Goal: Information Seeking & Learning: Understand process/instructions

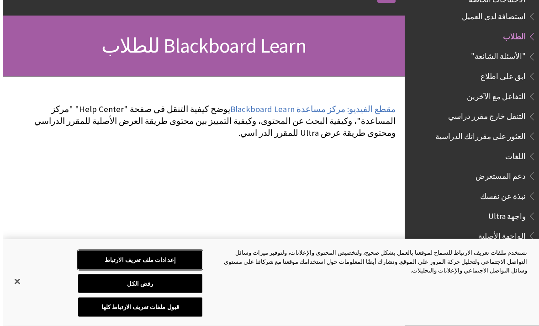
scroll to position [111, -3]
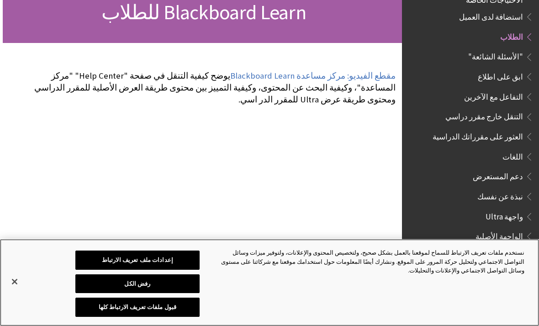
click at [18, 298] on div "نستخدم ملفات تعريف الارتباط للسماح لموقعنا بالعمل بشكل صحيح، ولتخصيص المحتوى وا…" at bounding box center [269, 282] width 539 height 87
click at [17, 291] on button "إغلاق" at bounding box center [15, 281] width 20 height 20
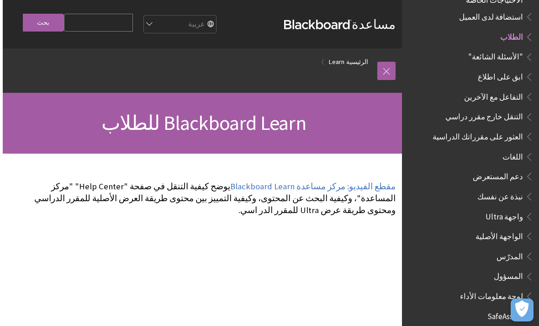
scroll to position [0, 0]
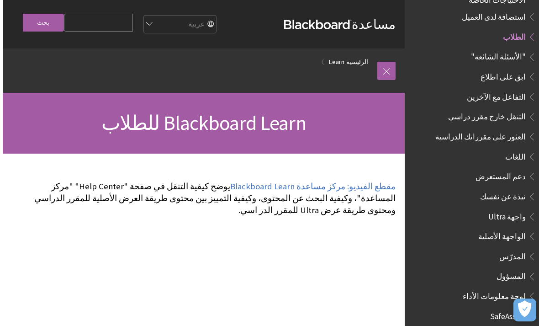
click at [87, 26] on input "Search Query" at bounding box center [95, 23] width 69 height 18
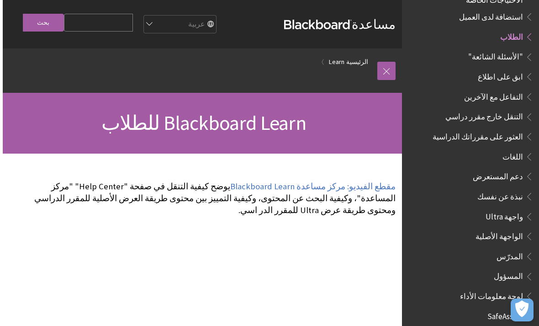
type input "ت"
type input "الاسم"
click at [30, 26] on input "بحث" at bounding box center [43, 23] width 41 height 18
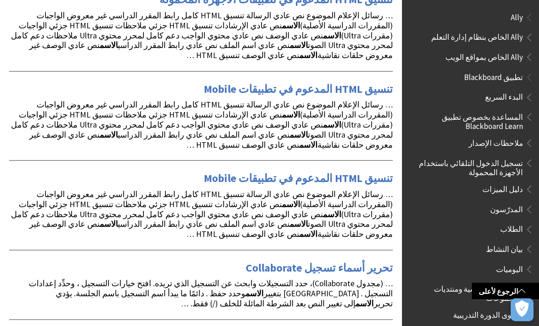
scroll to position [146, 0]
click at [32, 277] on span "… (مجدول Collaborate)، حدد التسجيلات وابحث عن التسجيل الذي تريده. افتح خيارات ا…" at bounding box center [211, 292] width 364 height 31
click at [170, 277] on span "… (مجدول Collaborate)، حدد التسجيلات وابحث عن التسجيل الذي تريده. افتح خيارات ا…" at bounding box center [211, 292] width 364 height 31
click at [355, 297] on strong "الاسم" at bounding box center [364, 302] width 18 height 11
click at [290, 260] on link "تحرير أسماء تسجيل Collaborate" at bounding box center [319, 267] width 147 height 15
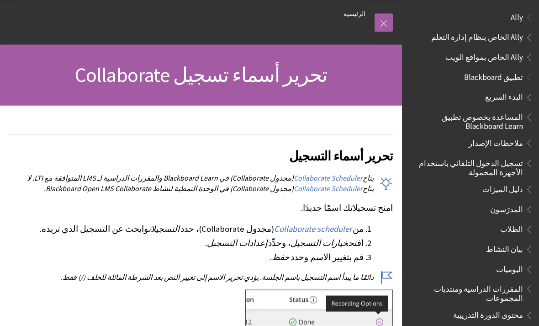
scroll to position [48, 0]
click at [305, 233] on span "Collaborate scheduler" at bounding box center [313, 228] width 78 height 11
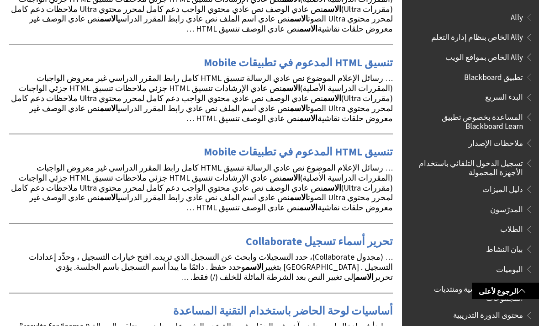
scroll to position [173, 0]
click at [283, 233] on link "تحرير أسماء تسجيل Collaborate" at bounding box center [319, 240] width 147 height 15
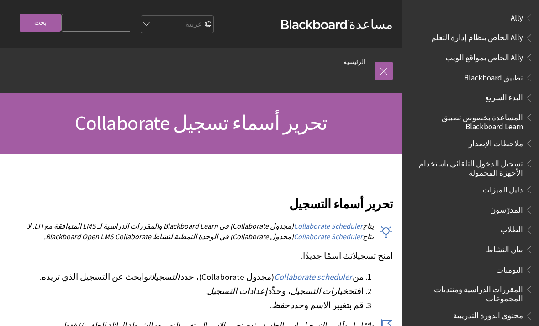
click at [306, 279] on span "Collaborate scheduler" at bounding box center [313, 276] width 78 height 11
